Goal: Register for event/course

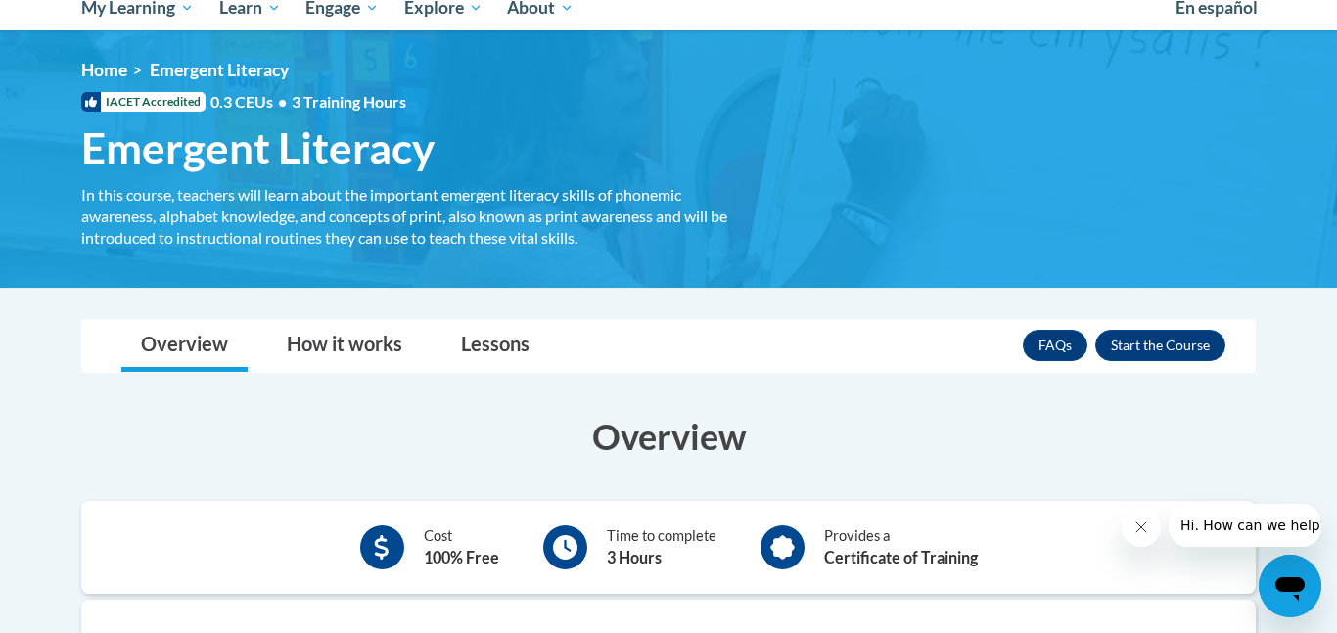
scroll to position [222, 0]
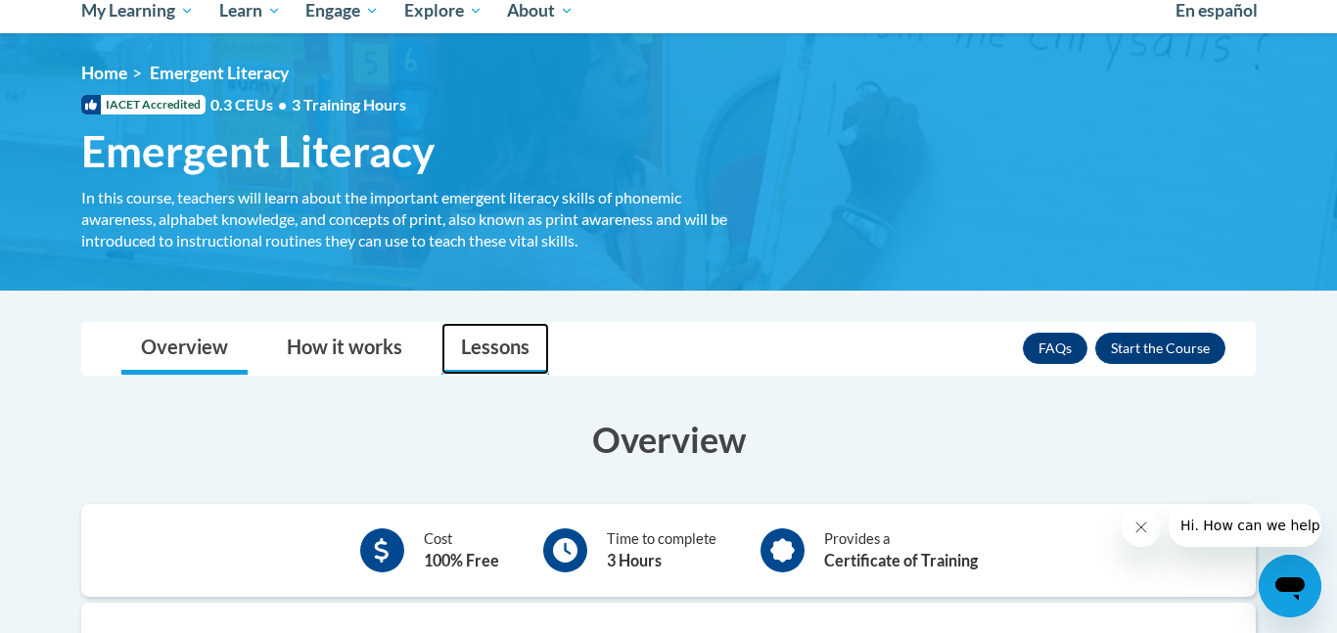
click at [485, 343] on link "Lessons" at bounding box center [495, 349] width 108 height 52
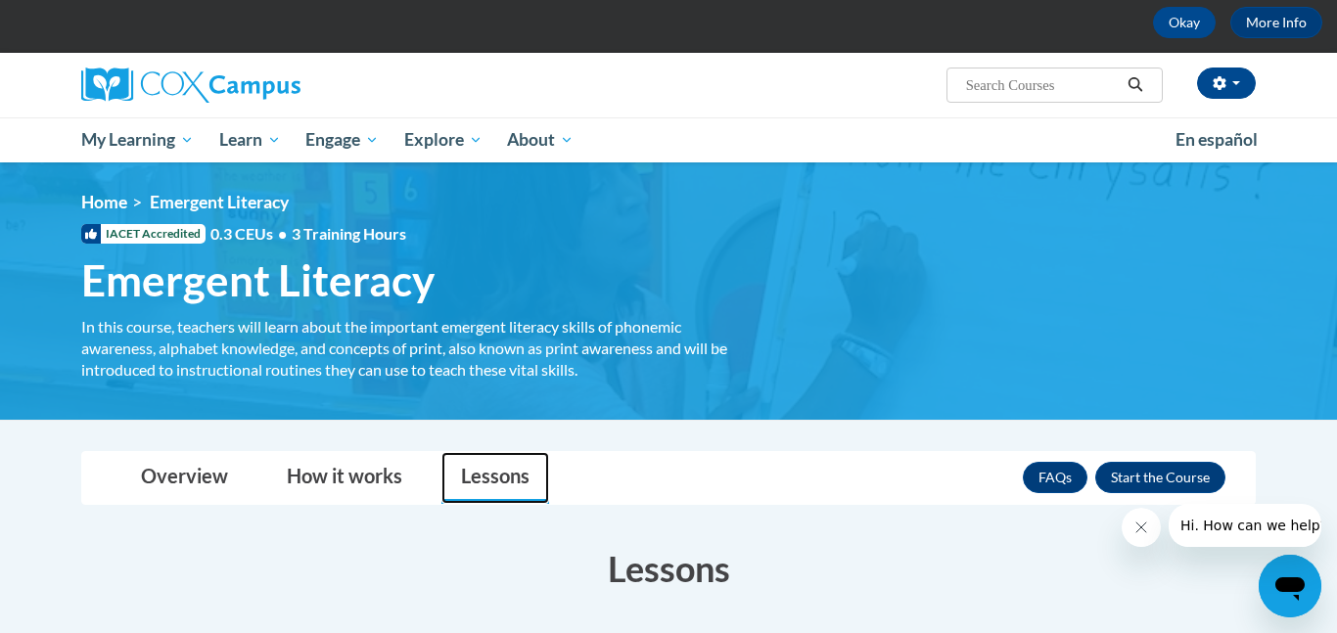
scroll to position [90, 0]
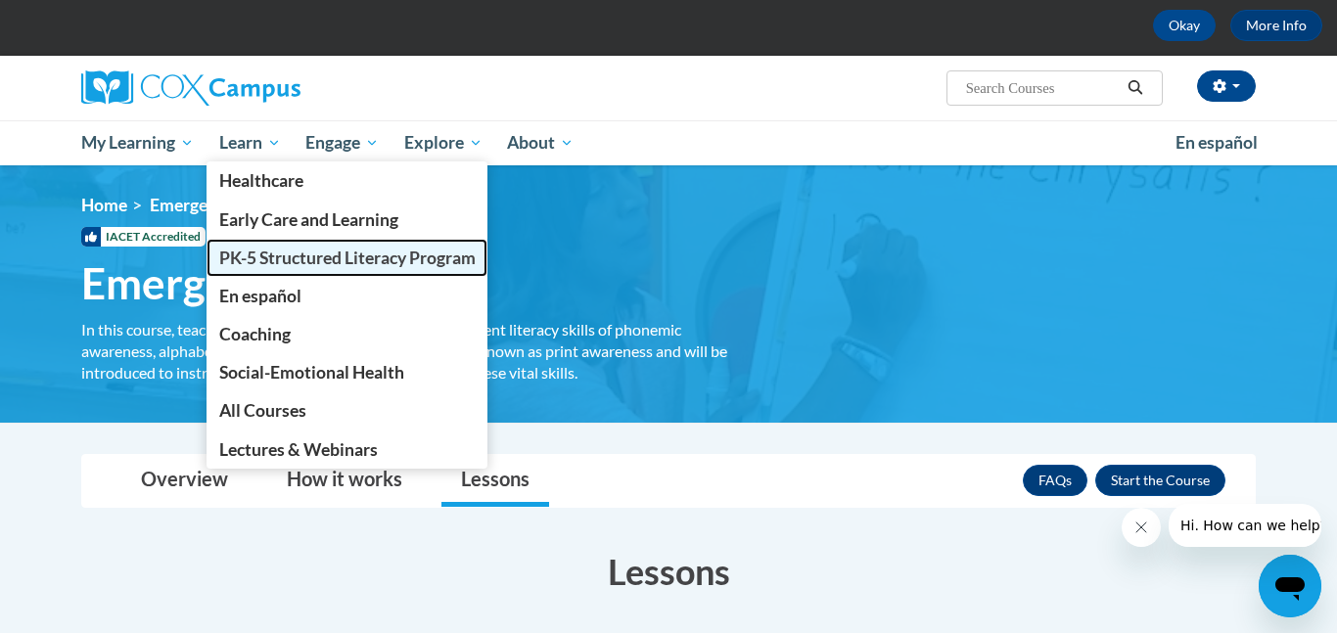
click at [299, 257] on span "PK-5 Structured Literacy Program" at bounding box center [347, 258] width 256 height 21
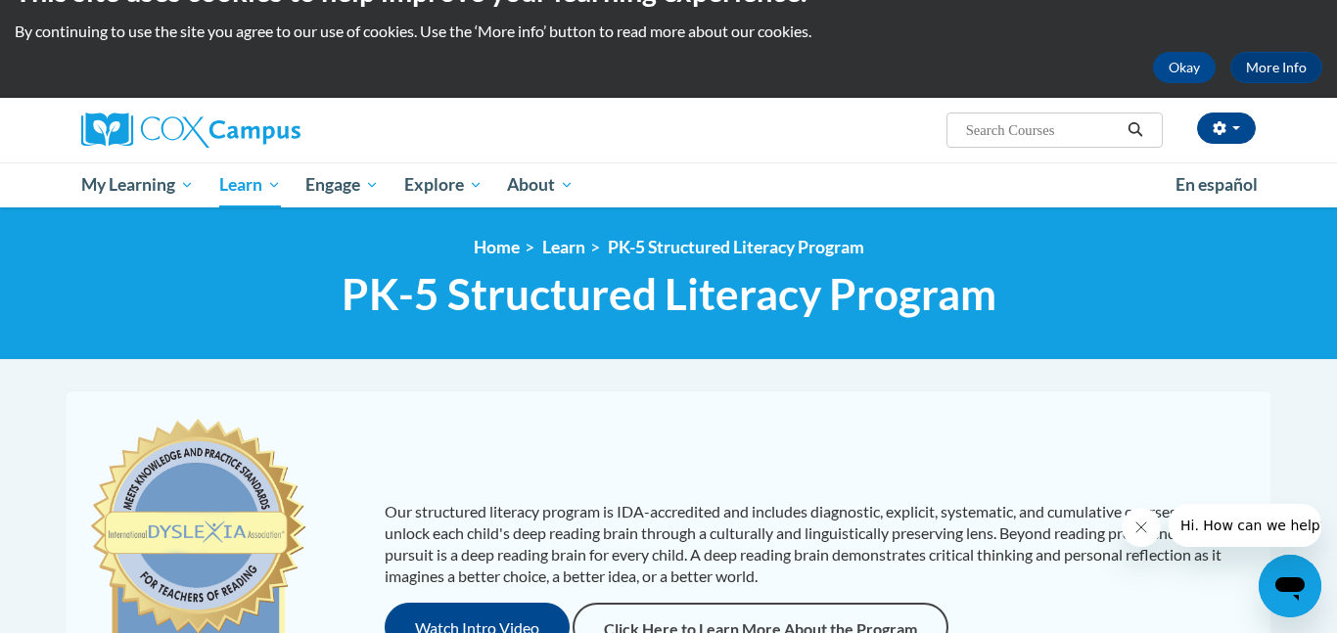
scroll to position [18, 0]
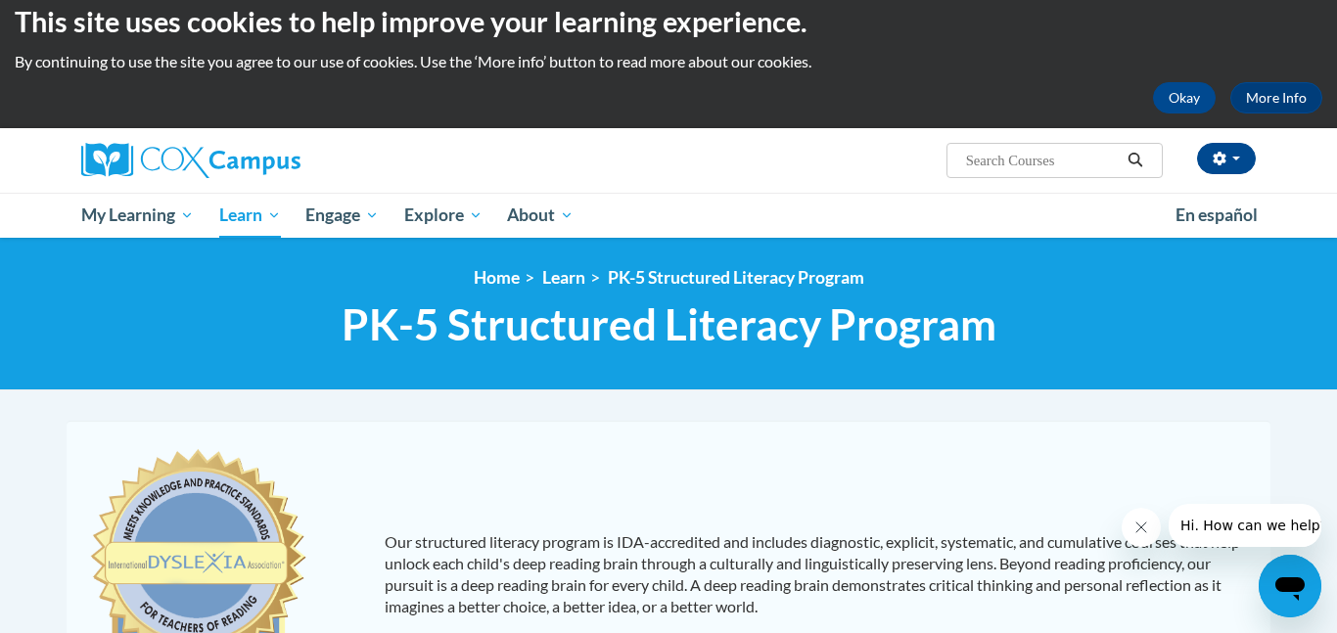
click at [1077, 165] on input "Search..." at bounding box center [1042, 160] width 157 height 23
type input "read right from the start"
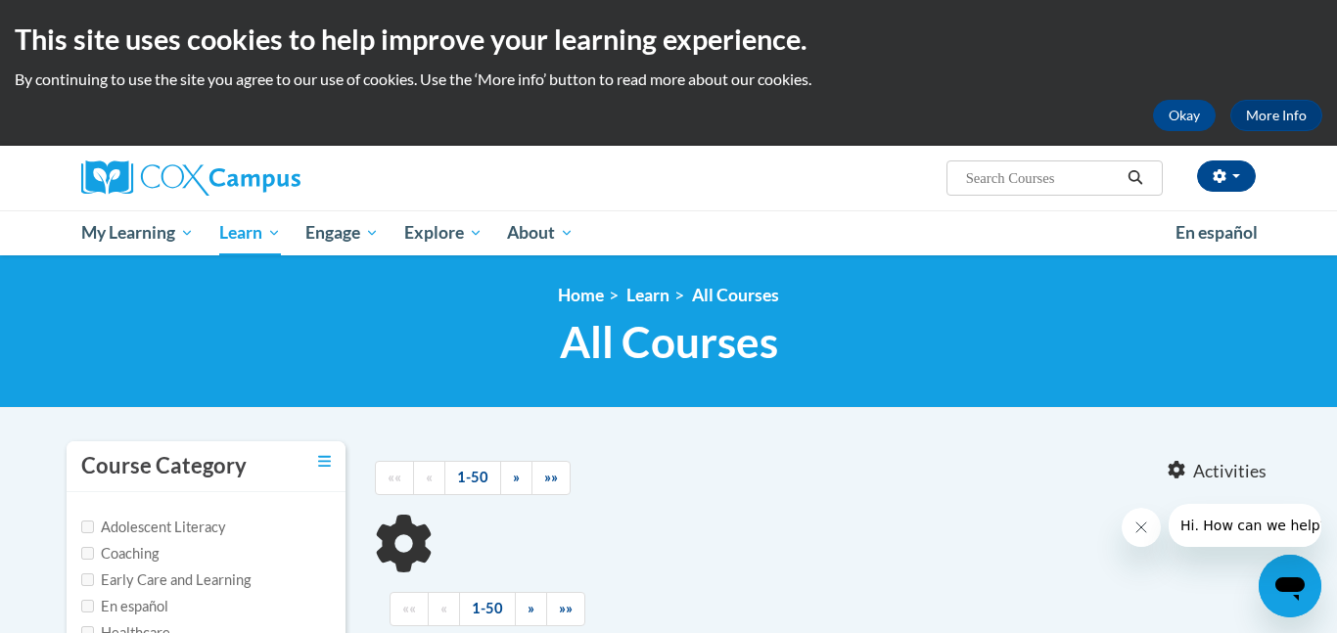
type input "read right from the start"
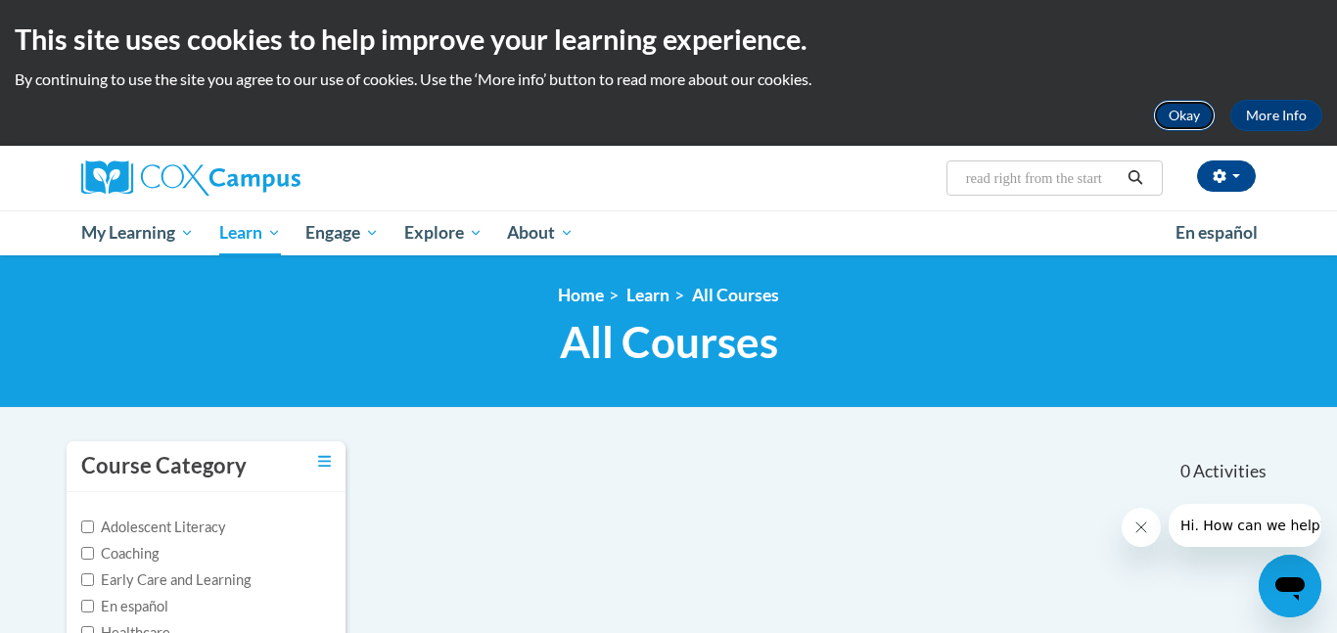
click at [1176, 115] on button "Okay" at bounding box center [1184, 115] width 63 height 31
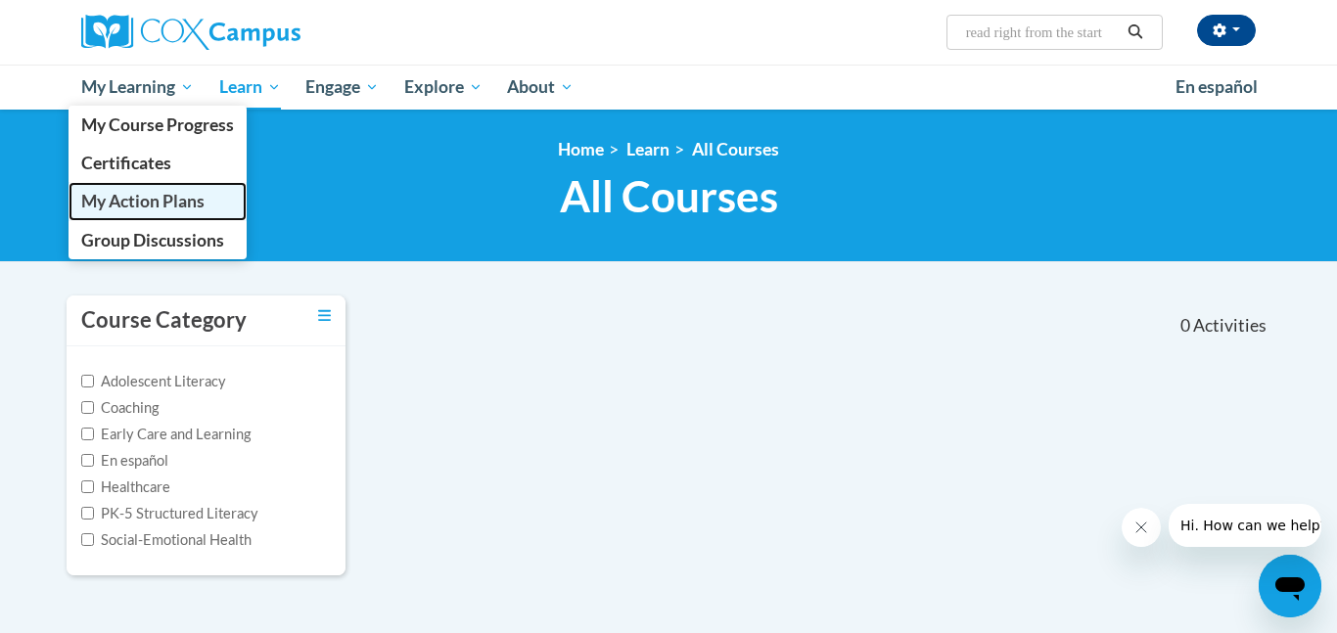
click at [139, 215] on link "My Action Plans" at bounding box center [158, 201] width 178 height 38
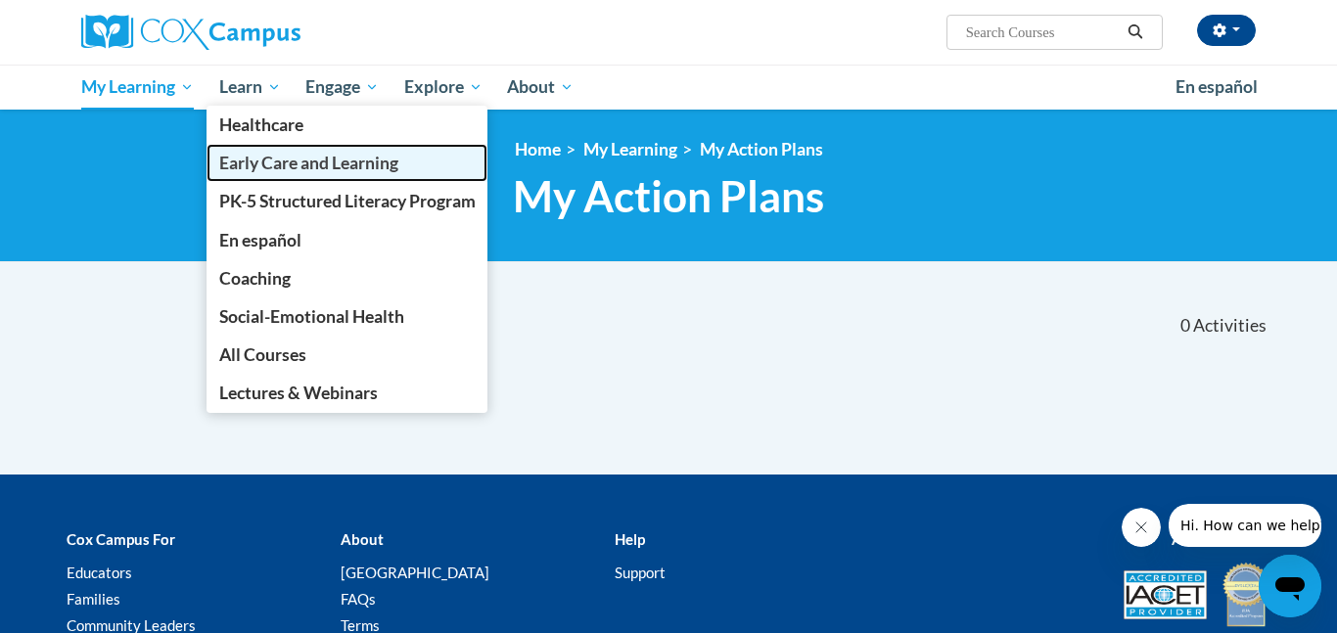
click at [290, 167] on span "Early Care and Learning" at bounding box center [308, 163] width 179 height 21
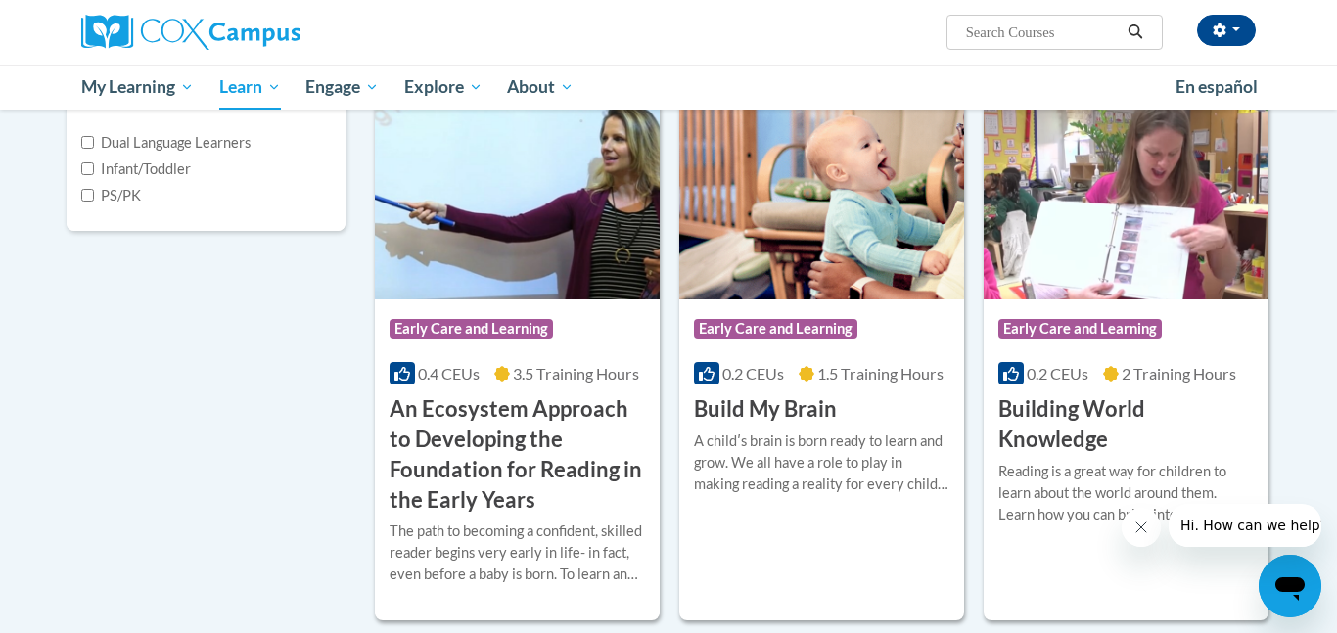
scroll to position [538, 0]
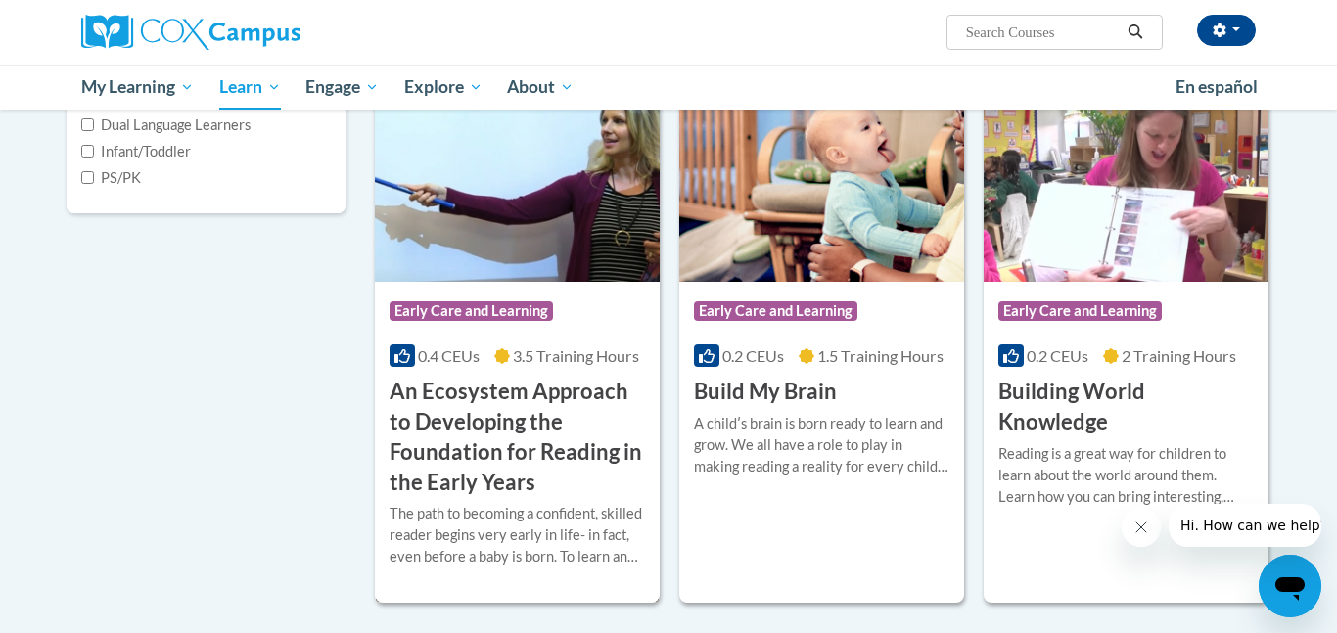
click at [598, 392] on h3 "An Ecosystem Approach to Developing the Foundation for Reading in the Early Yea…" at bounding box center [517, 437] width 255 height 120
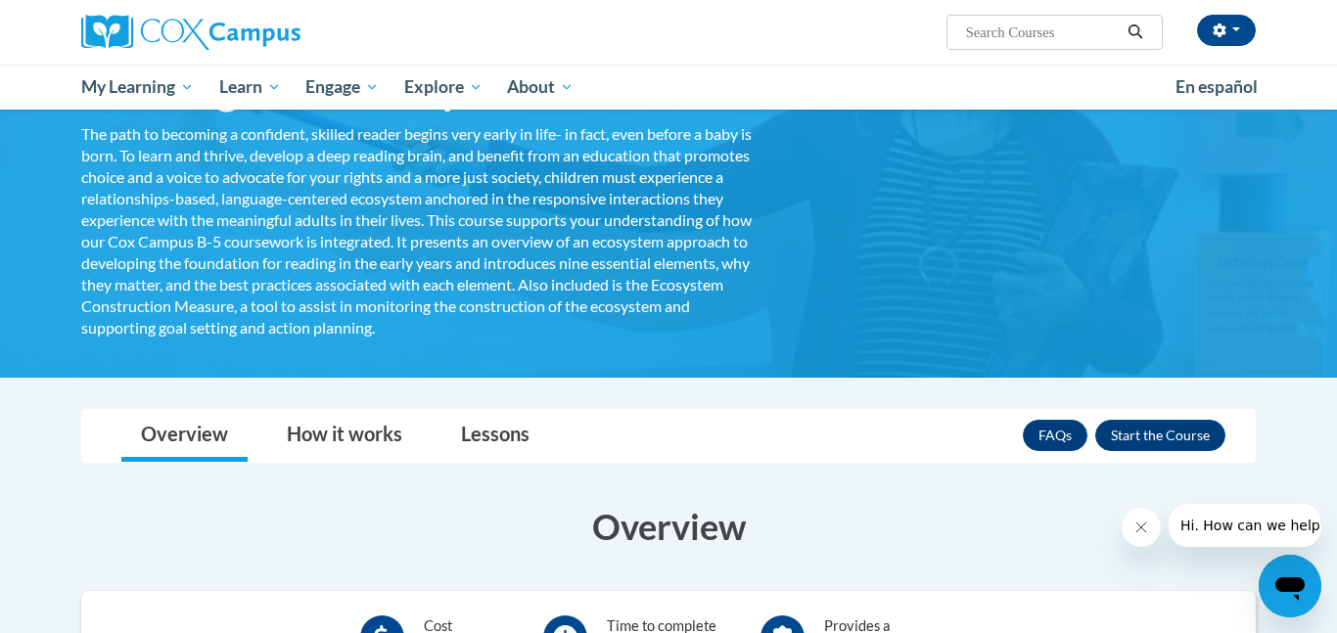
scroll to position [255, 0]
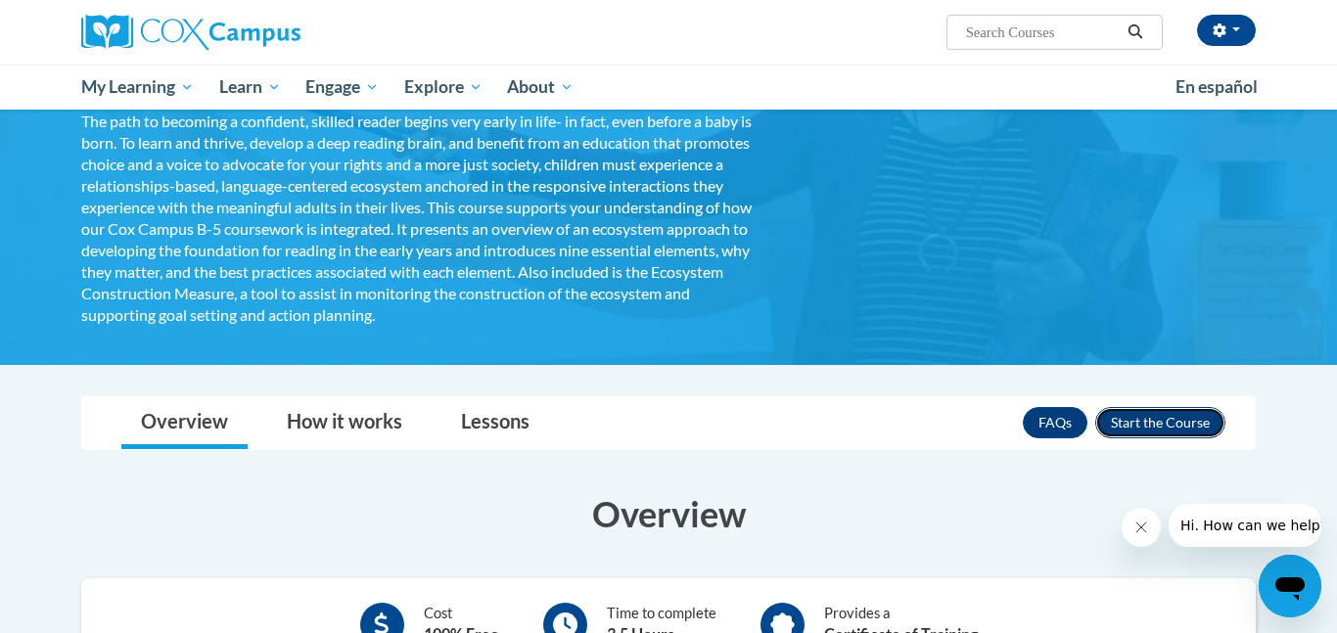
click at [1162, 425] on button "Enroll" at bounding box center [1160, 422] width 130 height 31
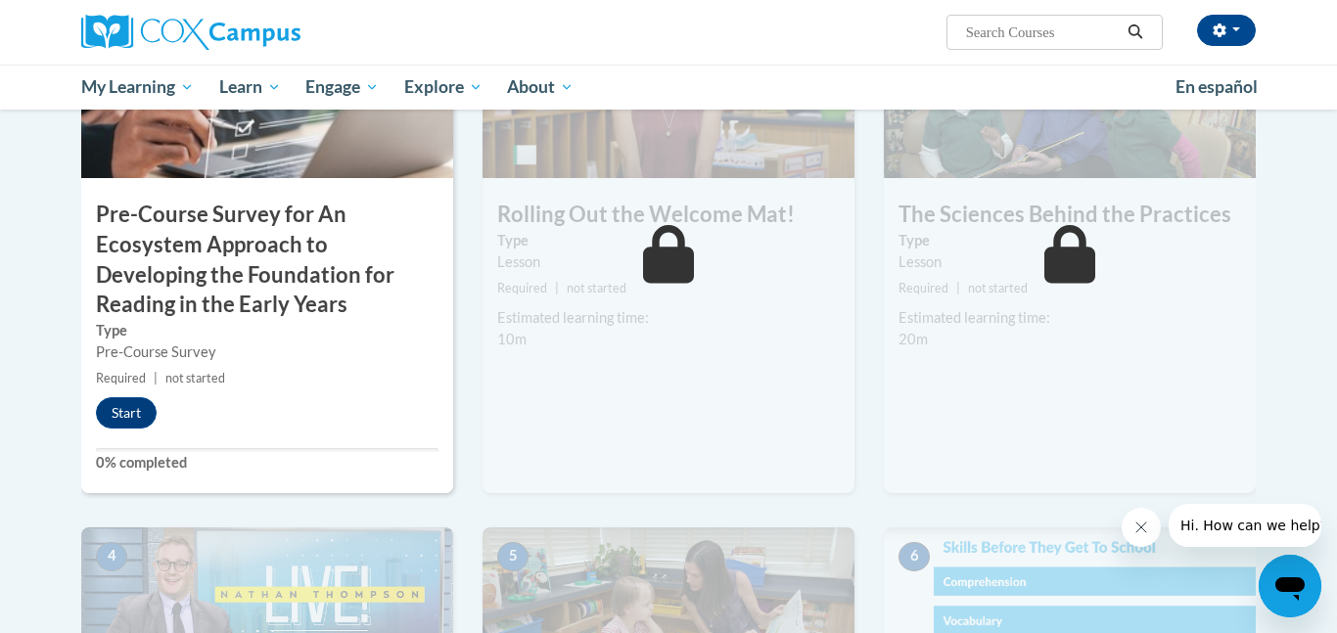
scroll to position [590, 0]
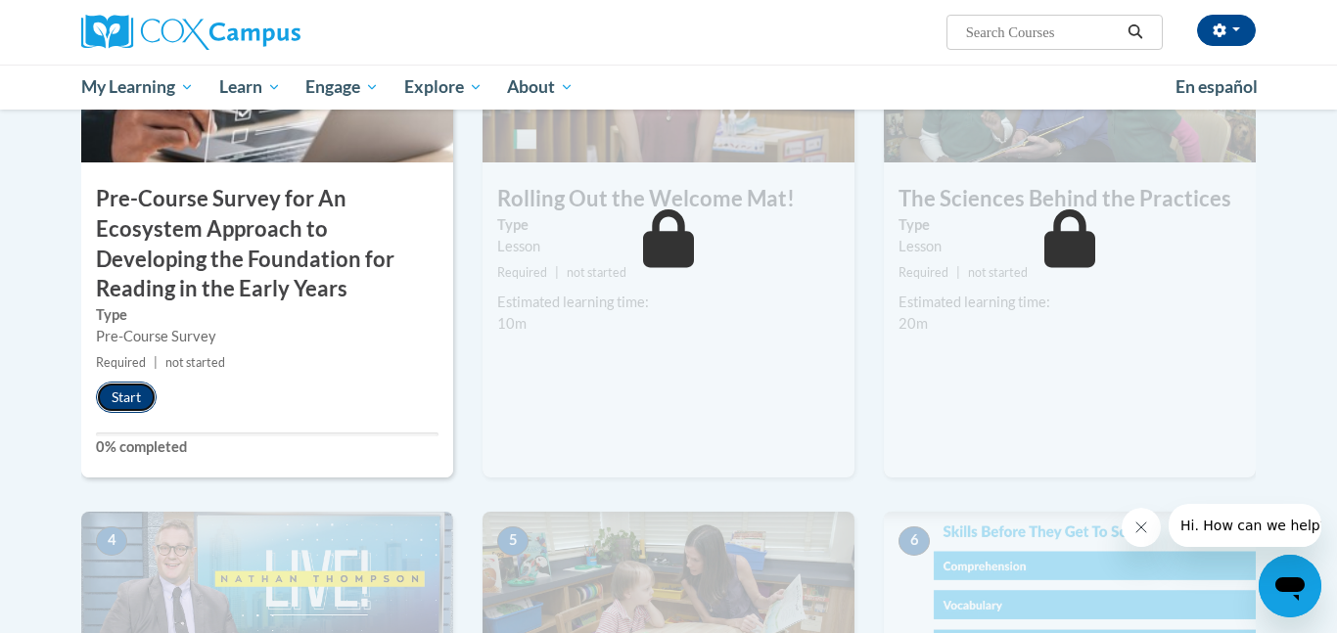
click at [126, 399] on button "Start" at bounding box center [126, 397] width 61 height 31
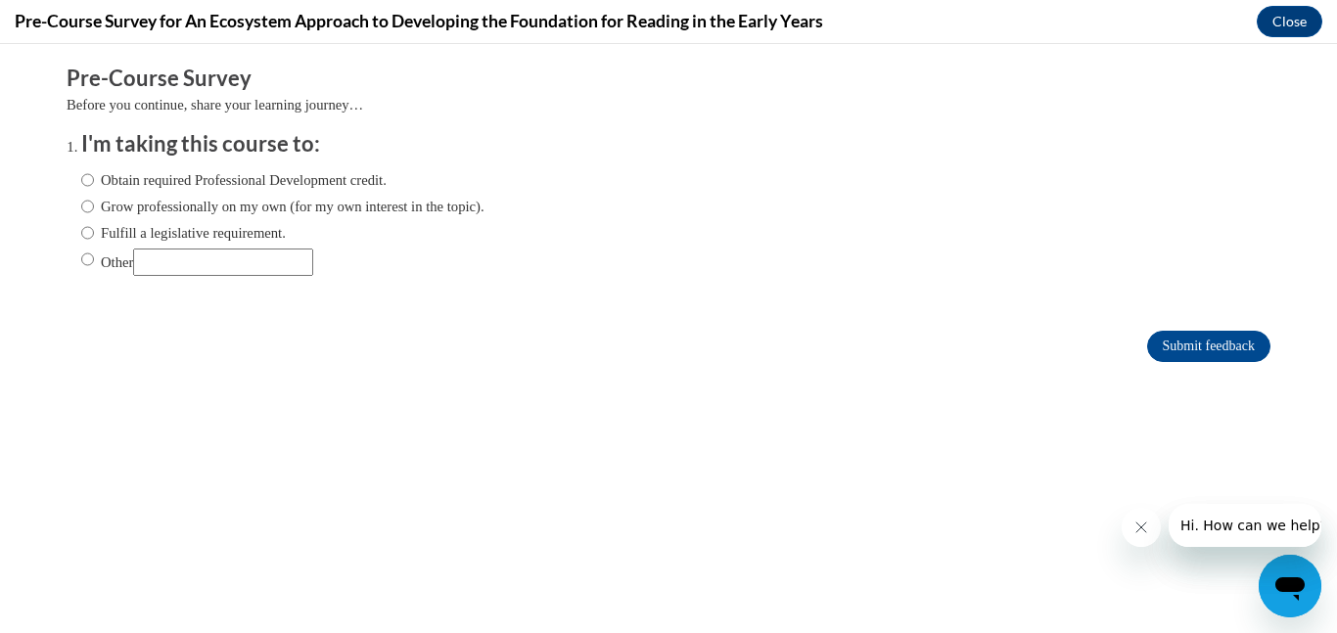
scroll to position [0, 0]
click at [243, 180] on label "Obtain required Professional Development credit." at bounding box center [233, 180] width 305 height 22
click at [94, 180] on input "Obtain required Professional Development credit." at bounding box center [87, 180] width 13 height 22
radio input "true"
click at [1187, 340] on input "Submit feedback" at bounding box center [1208, 346] width 123 height 31
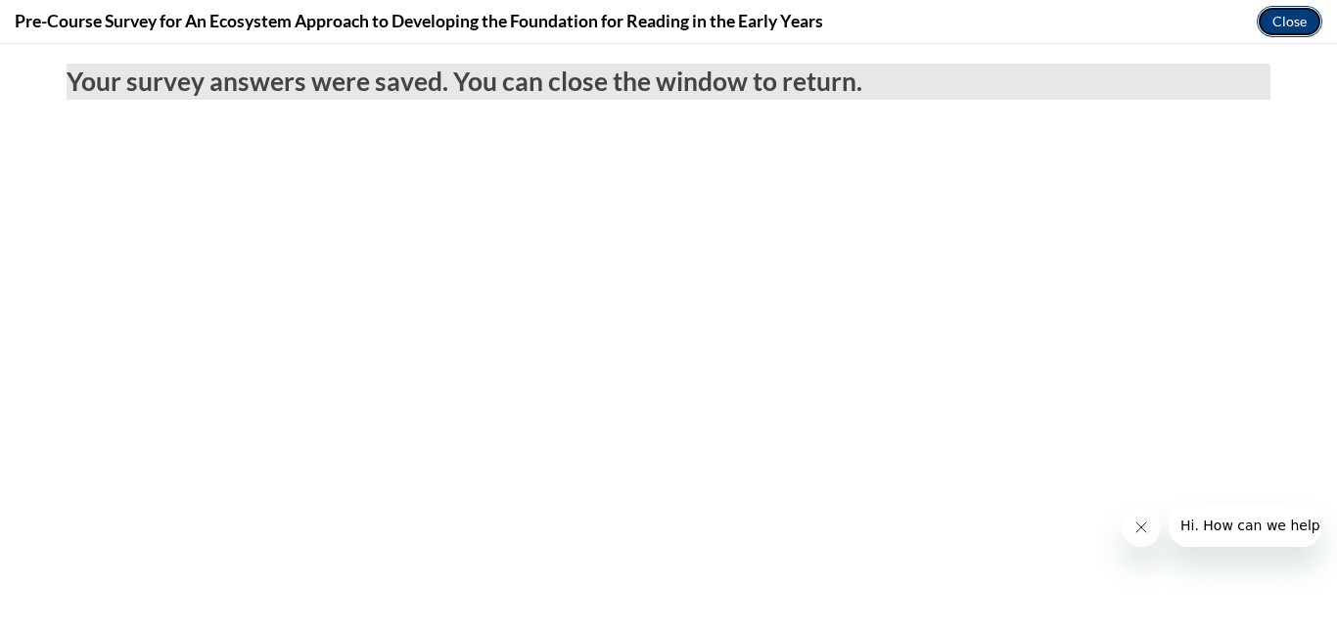
click at [1303, 17] on button "Close" at bounding box center [1290, 21] width 66 height 31
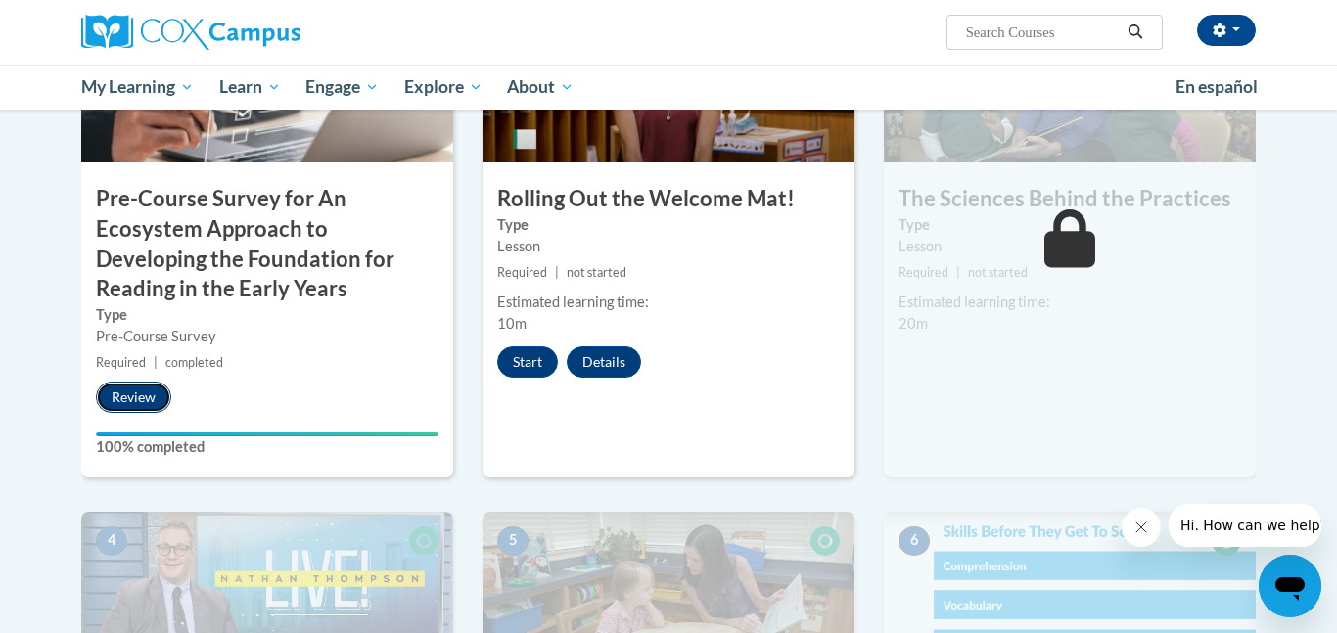
click at [156, 391] on button "Review" at bounding box center [133, 397] width 75 height 31
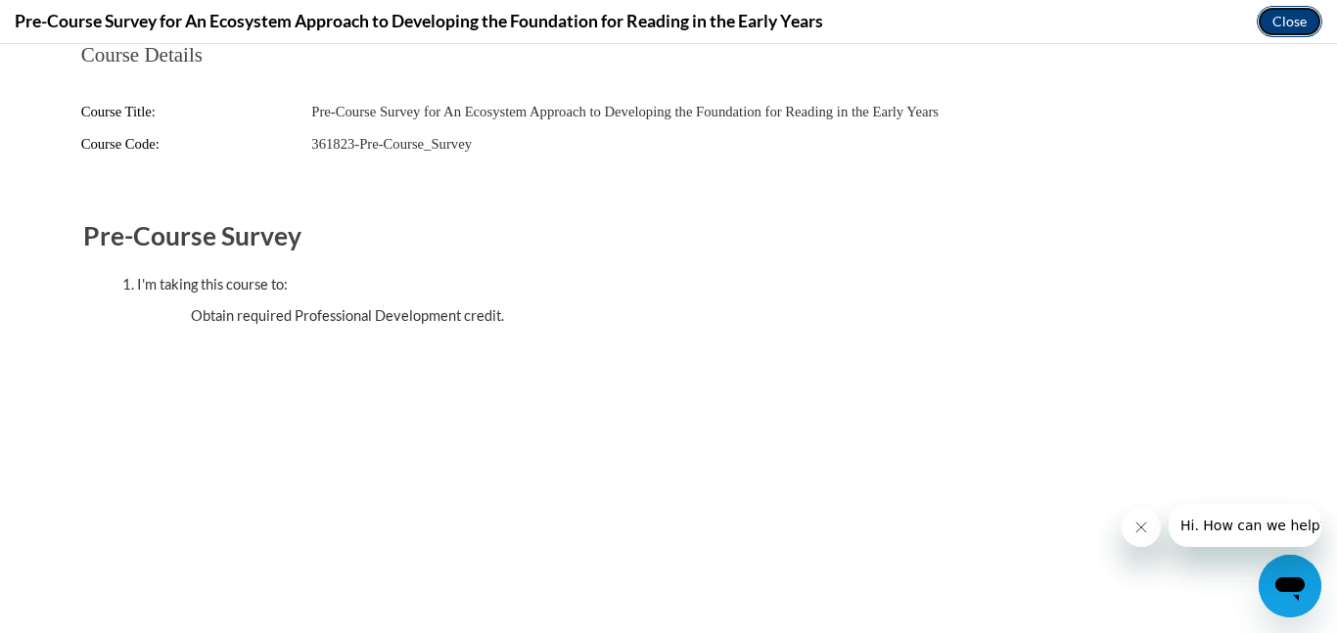
click at [1292, 20] on button "Close" at bounding box center [1290, 21] width 66 height 31
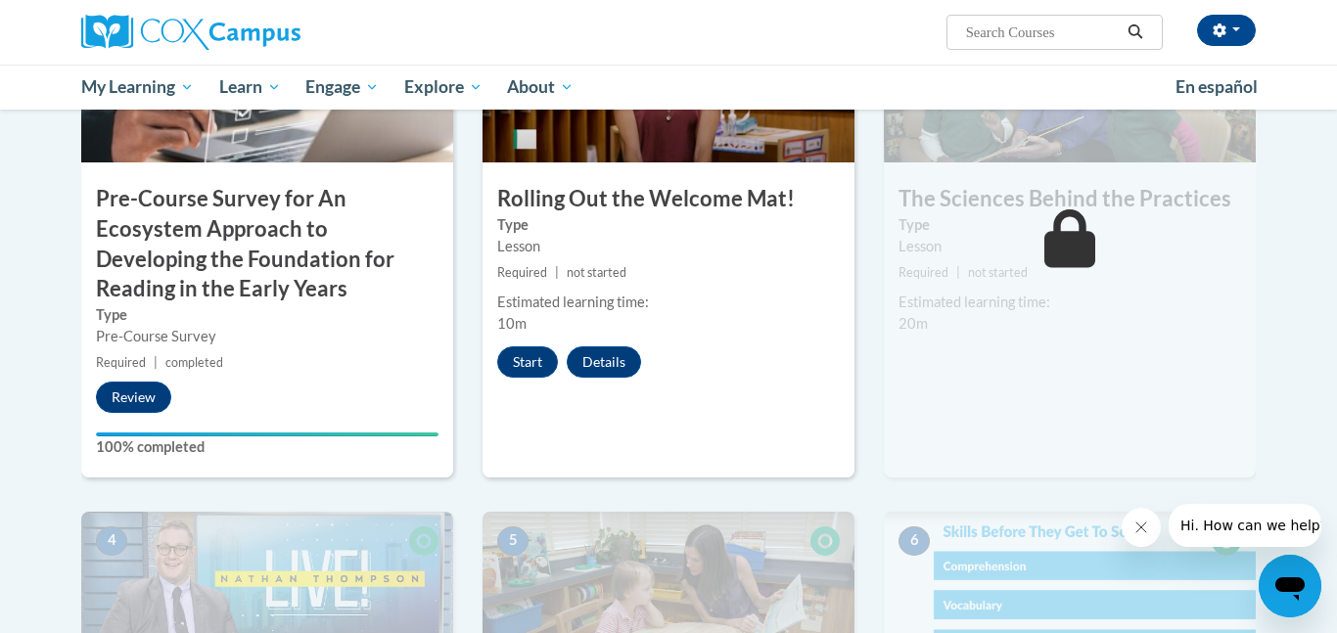
click at [628, 306] on div "Estimated learning time:" at bounding box center [668, 303] width 343 height 22
click at [527, 350] on button "Start" at bounding box center [527, 361] width 61 height 31
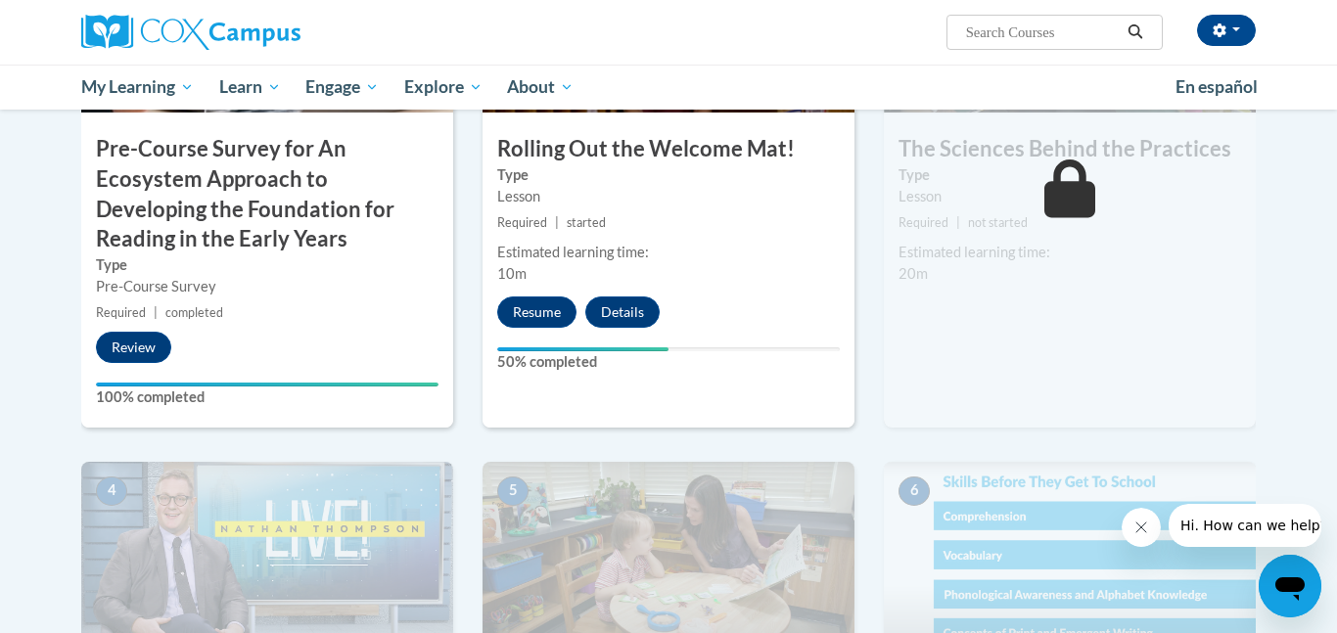
scroll to position [515, 0]
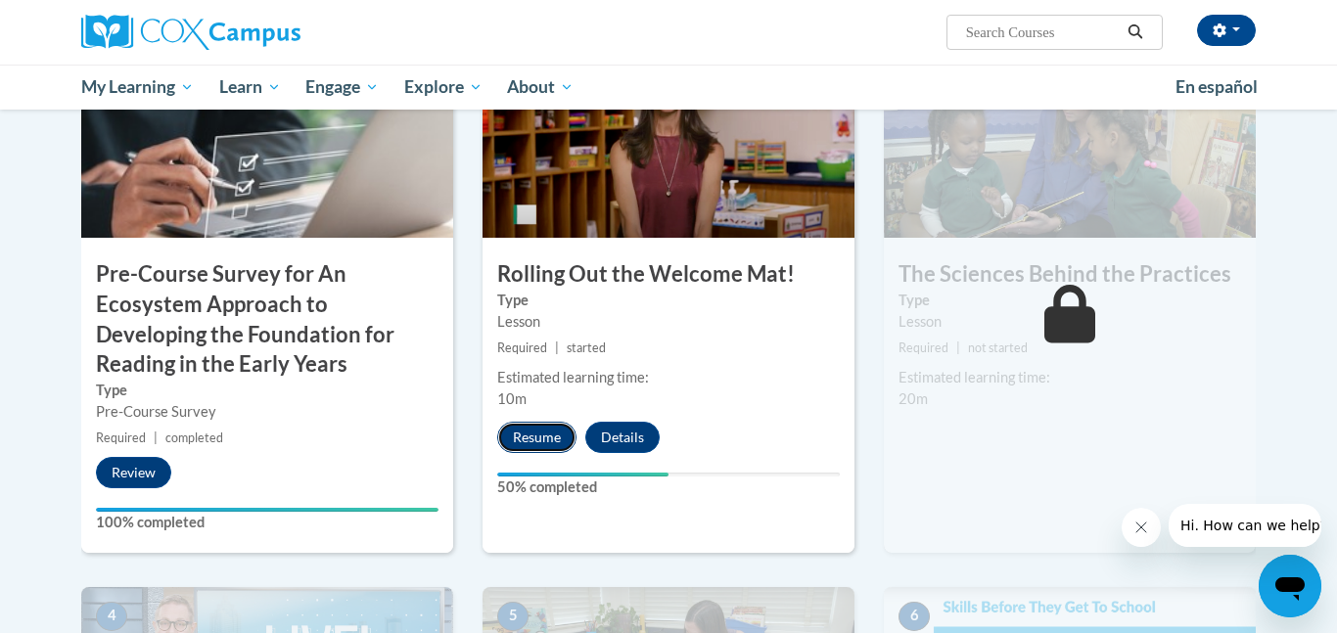
click at [570, 435] on button "Resume" at bounding box center [536, 437] width 79 height 31
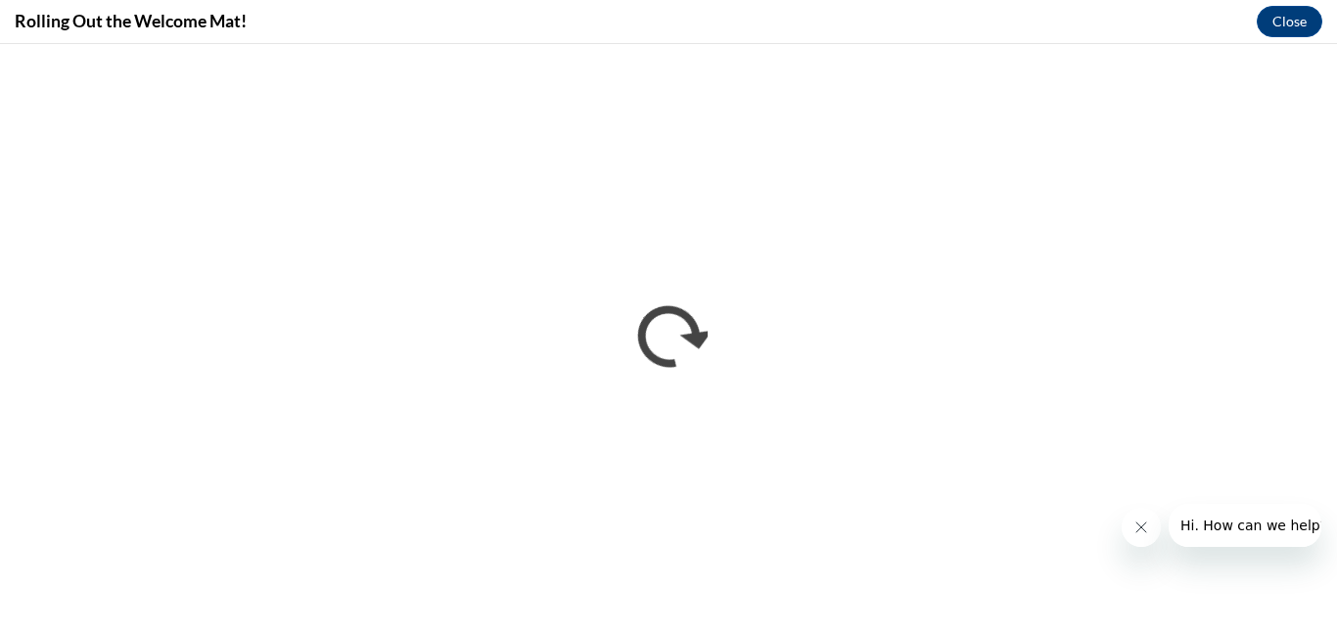
scroll to position [0, 0]
click at [1134, 537] on button "Close message from company" at bounding box center [1141, 527] width 39 height 39
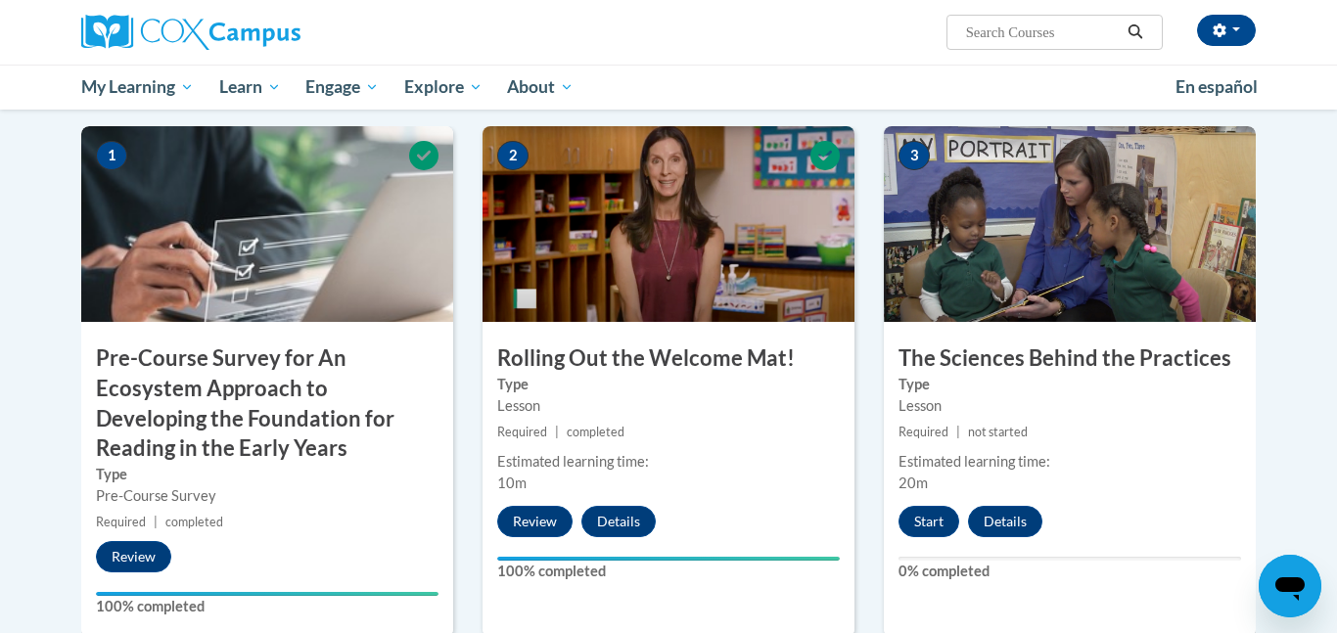
scroll to position [442, 0]
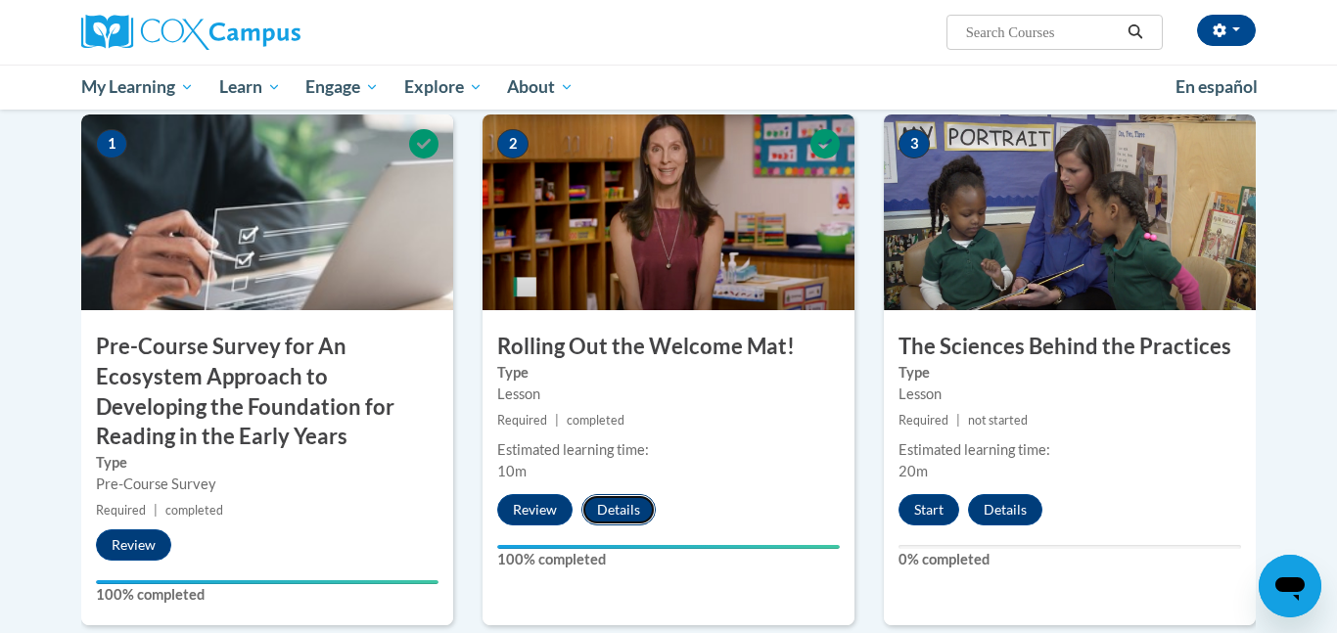
click at [614, 511] on button "Details" at bounding box center [618, 509] width 74 height 31
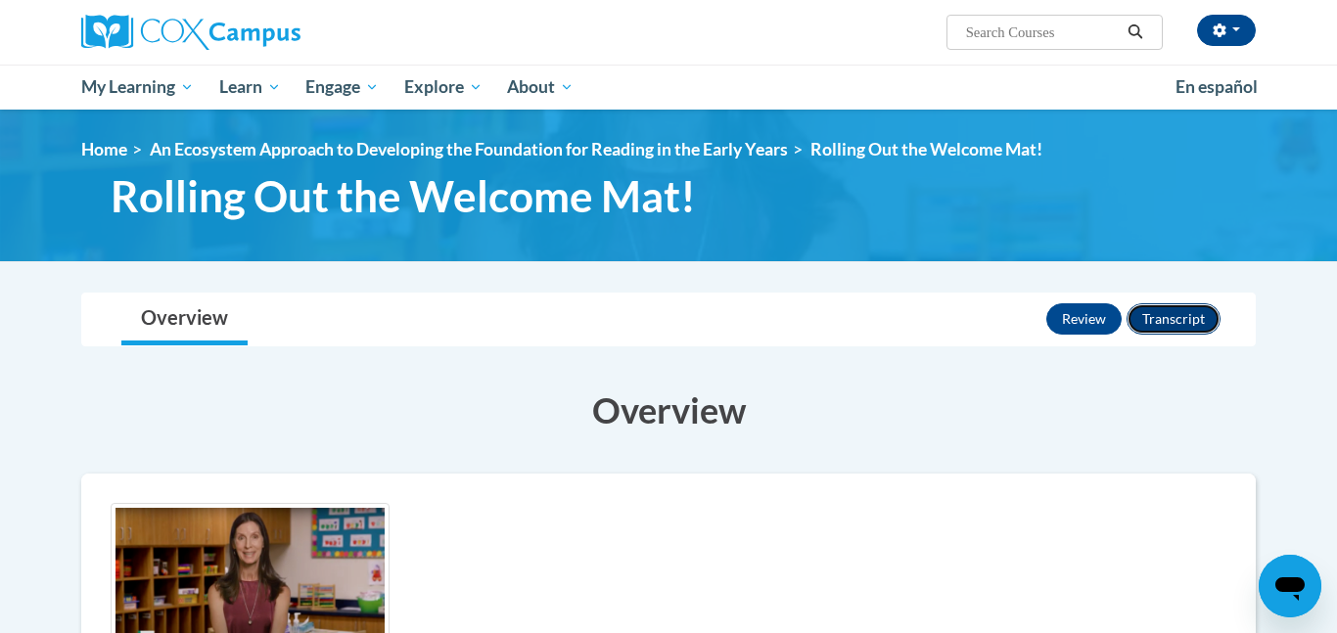
click at [1173, 327] on button "Transcript" at bounding box center [1173, 318] width 94 height 31
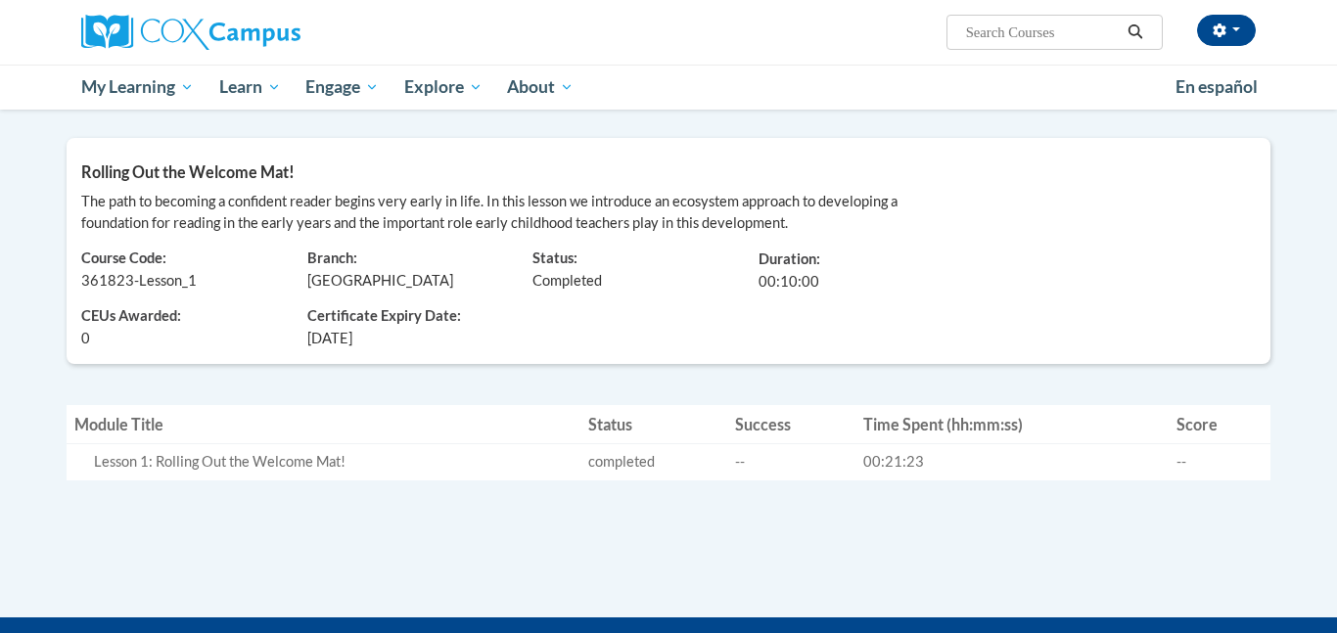
scroll to position [222, 0]
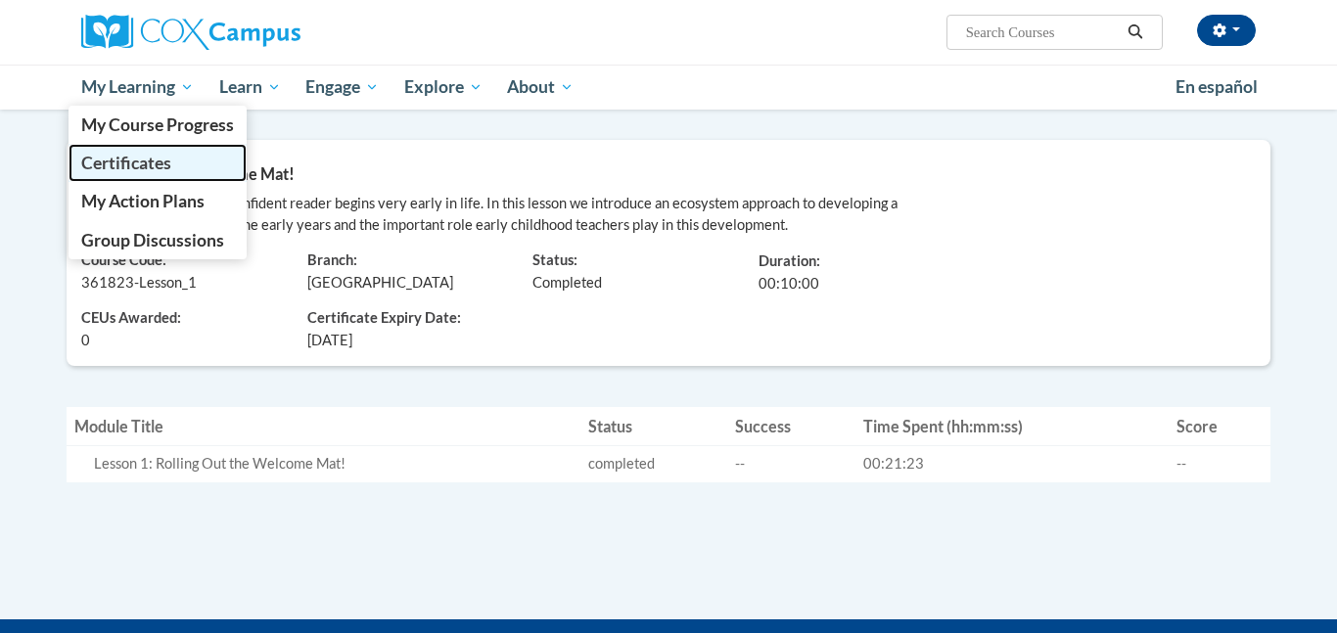
click at [130, 175] on link "Certificates" at bounding box center [158, 163] width 178 height 38
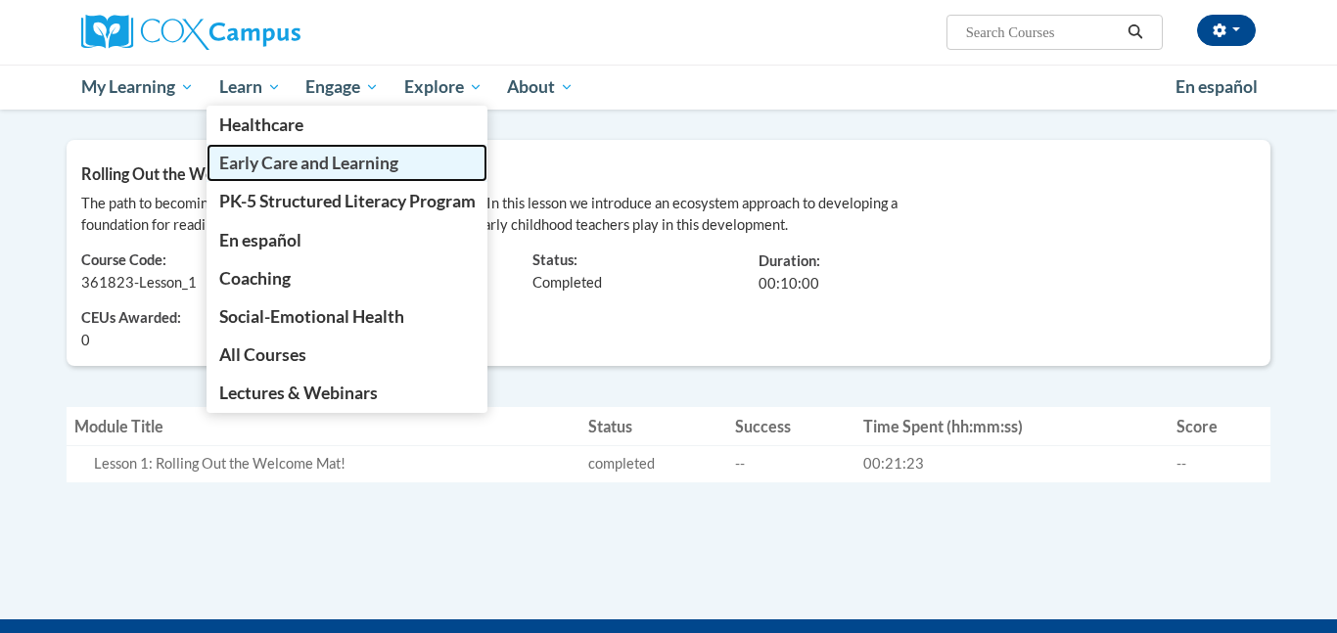
click at [258, 171] on span "Early Care and Learning" at bounding box center [308, 163] width 179 height 21
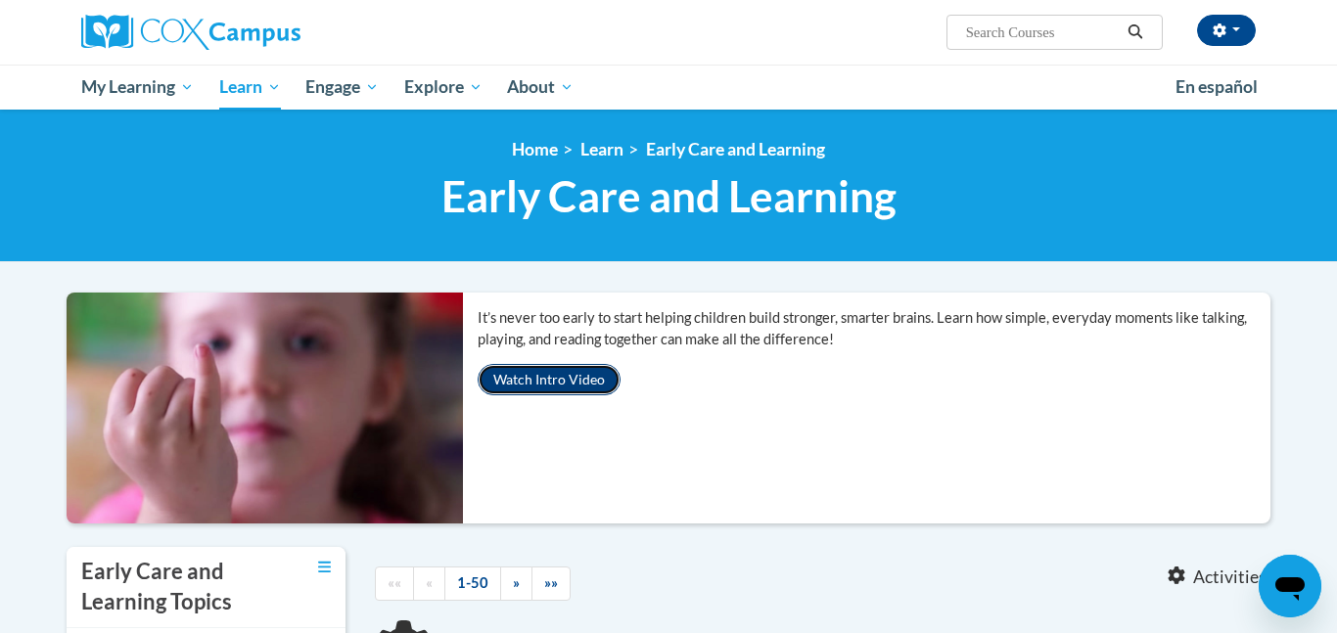
click at [562, 383] on button "Watch Intro Video" at bounding box center [549, 379] width 143 height 31
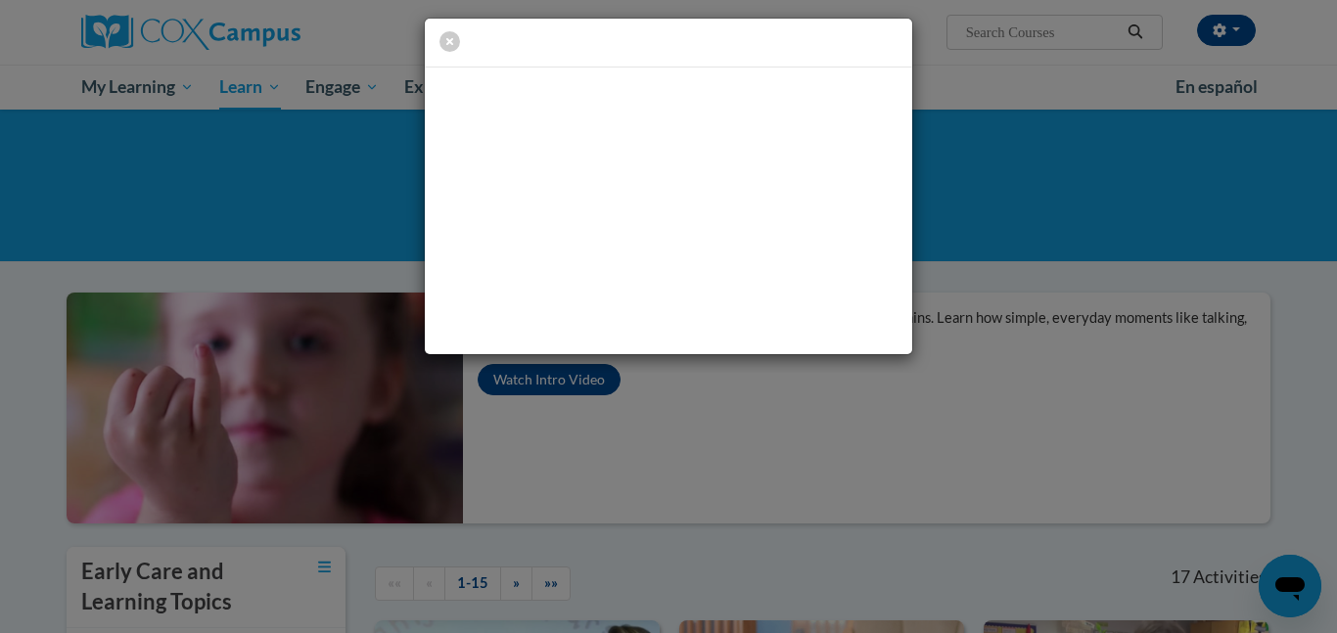
click at [908, 380] on div at bounding box center [668, 316] width 1337 height 633
click at [456, 46] on icon "button" at bounding box center [449, 41] width 21 height 21
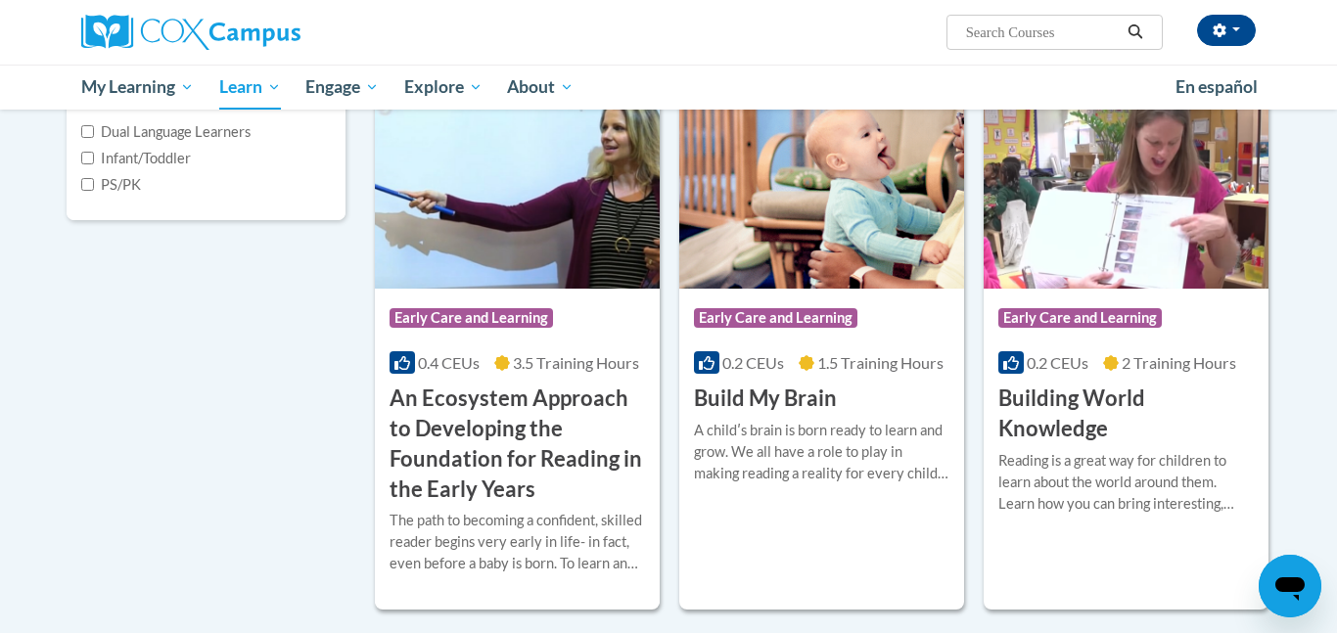
scroll to position [537, 0]
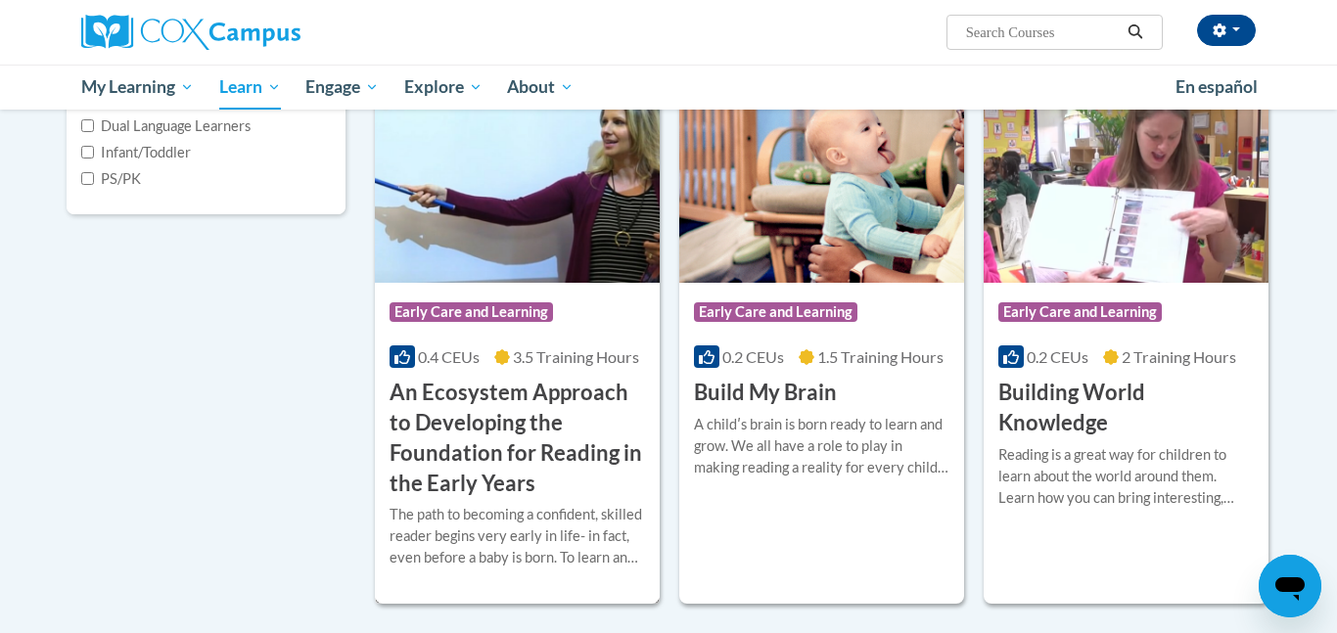
click at [518, 402] on h3 "An Ecosystem Approach to Developing the Foundation for Reading in the Early Yea…" at bounding box center [517, 438] width 255 height 120
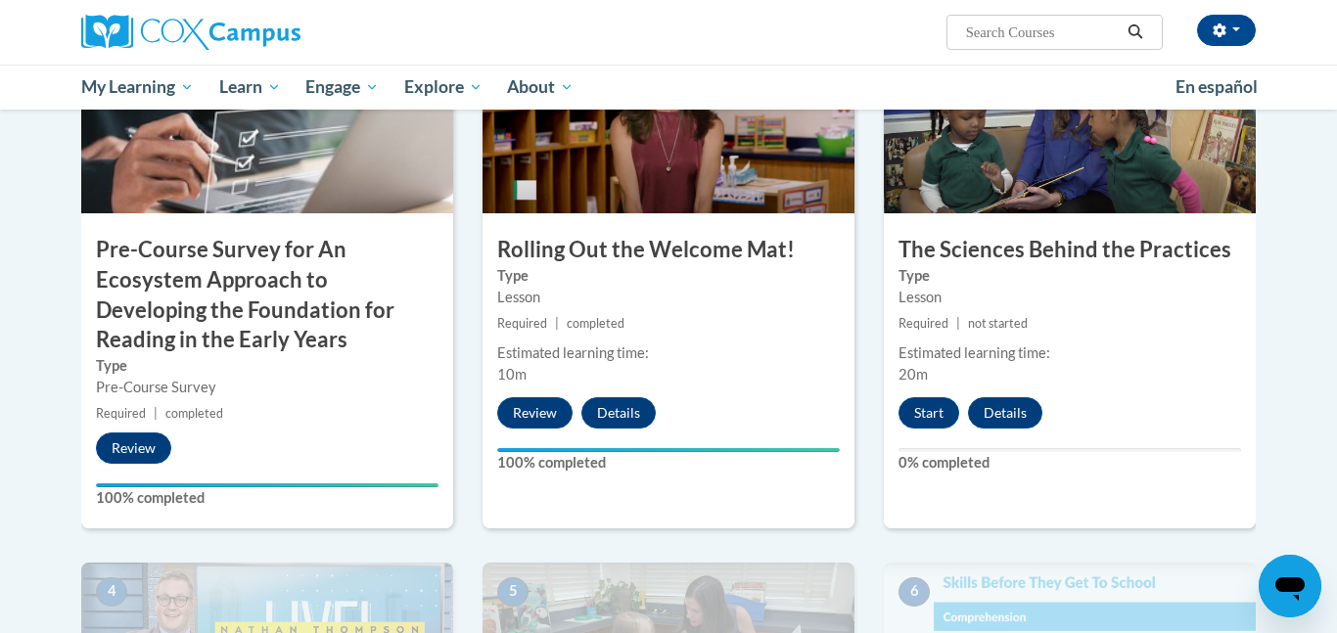
scroll to position [543, 0]
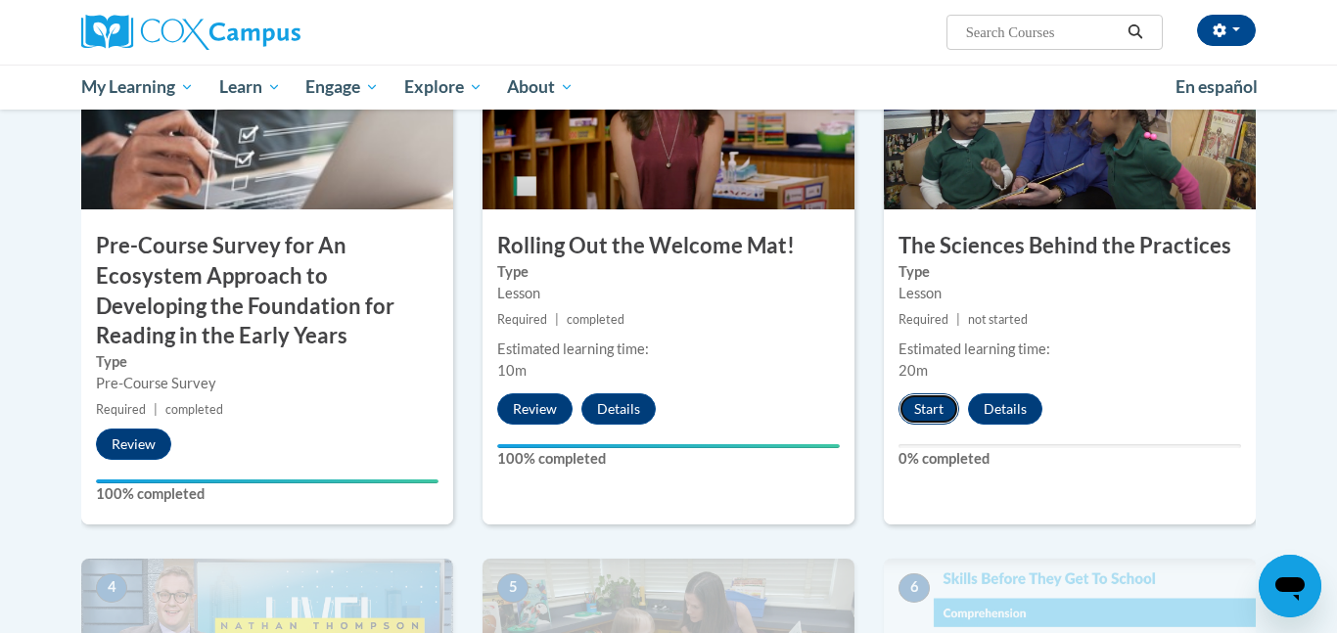
click at [939, 401] on button "Start" at bounding box center [928, 408] width 61 height 31
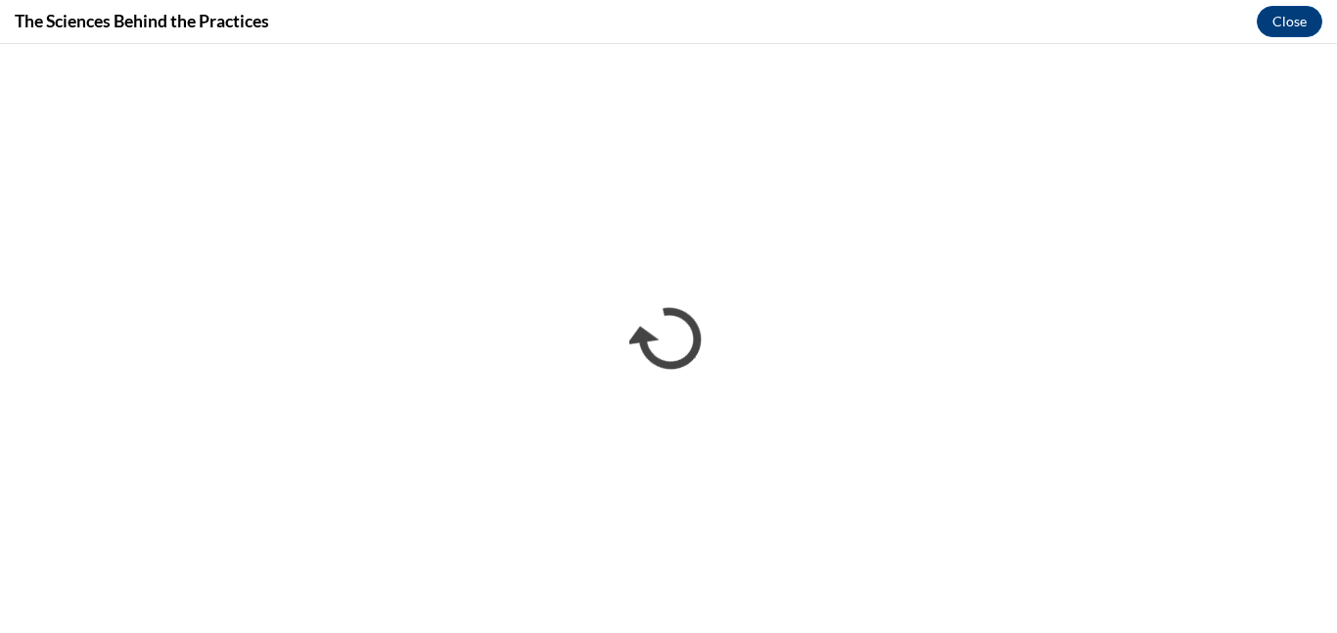
scroll to position [0, 0]
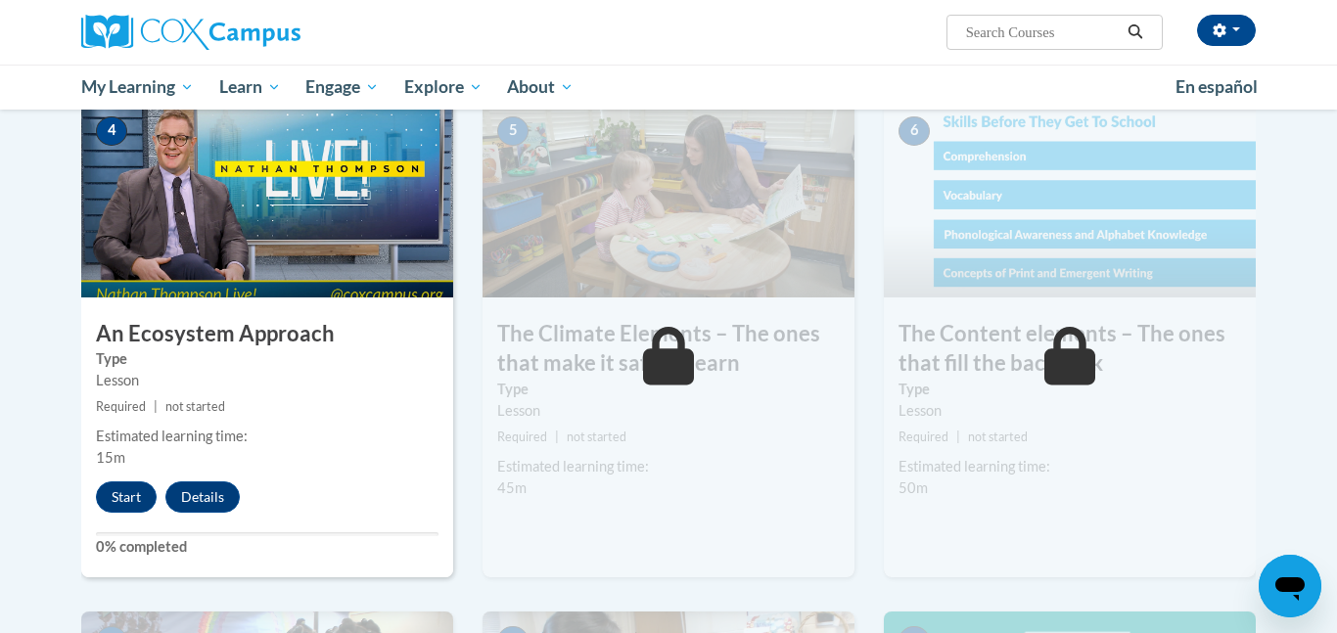
scroll to position [985, 0]
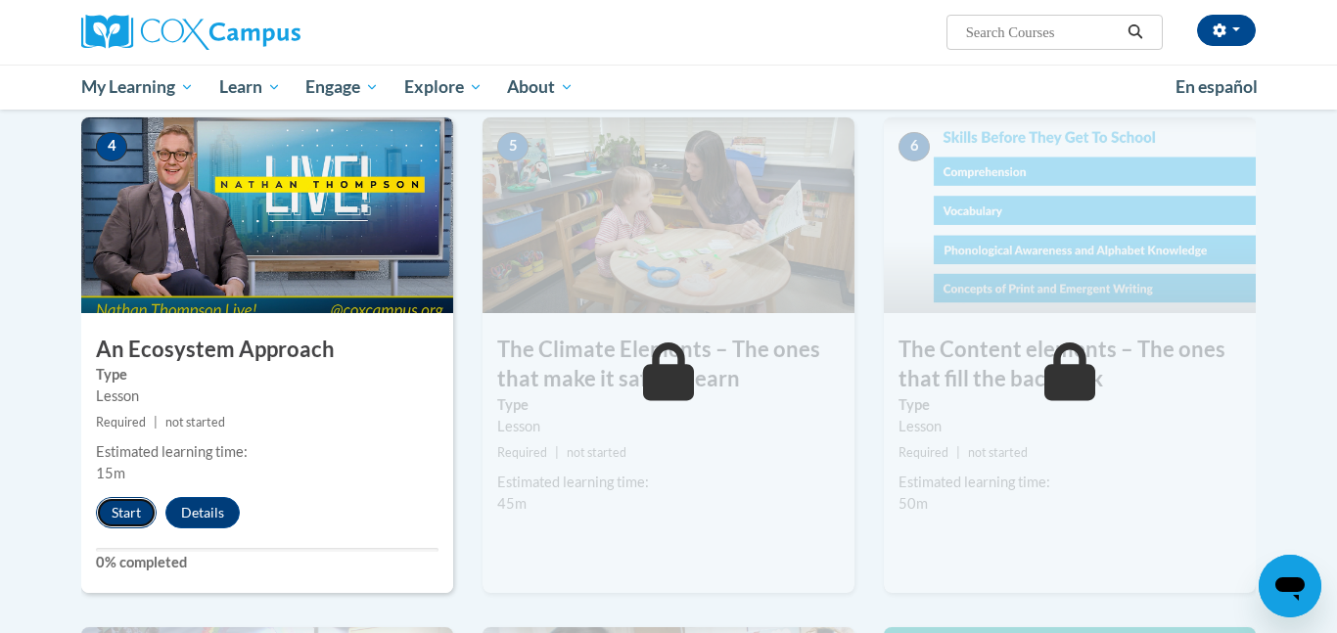
click at [127, 521] on button "Start" at bounding box center [126, 512] width 61 height 31
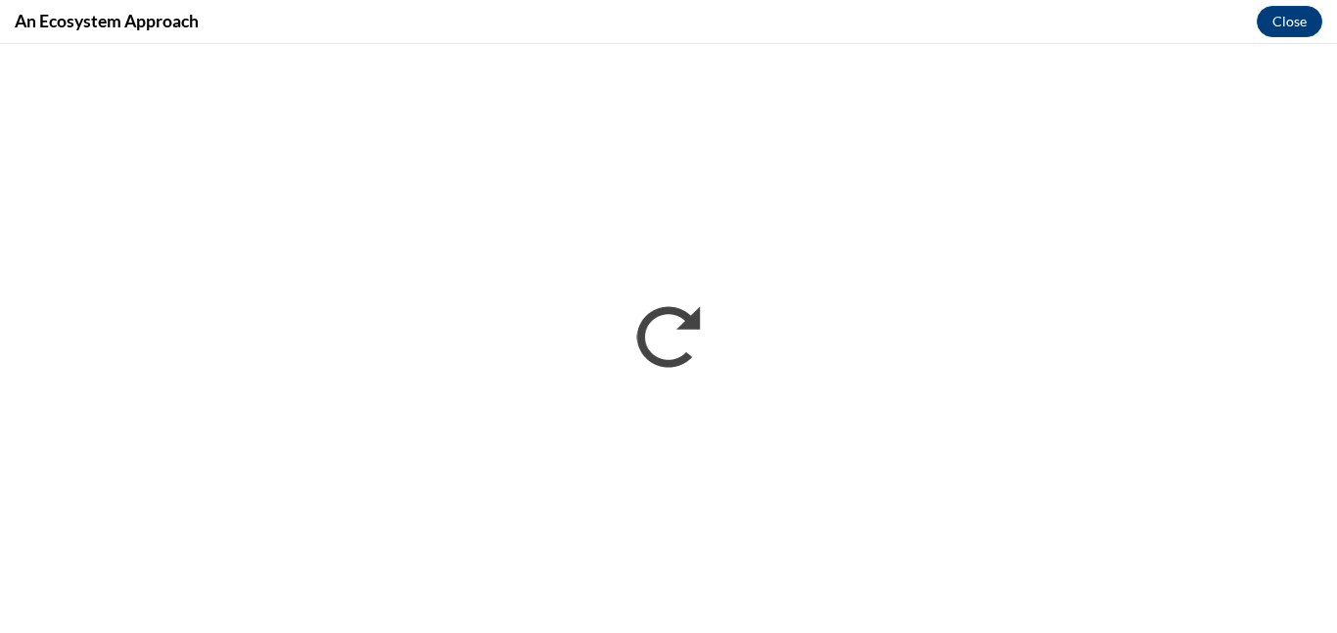
scroll to position [0, 0]
